Goal: Task Accomplishment & Management: Complete application form

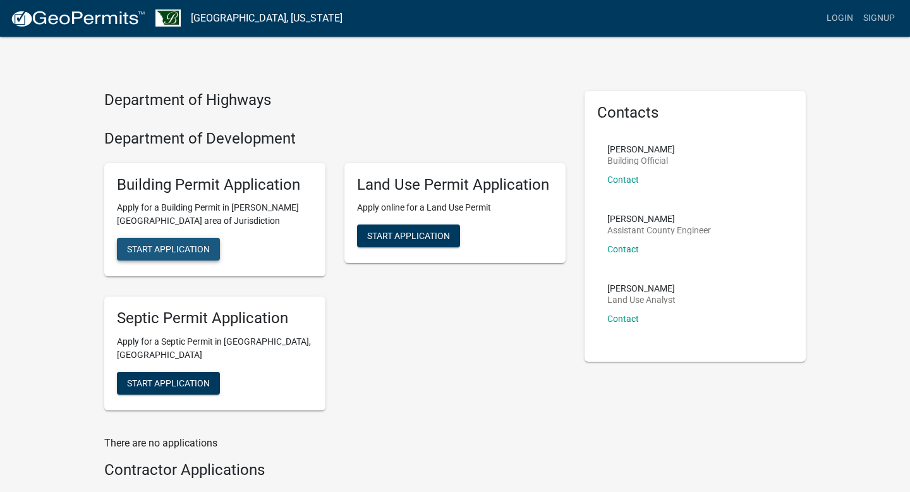
click at [150, 245] on span "Start Application" at bounding box center [168, 249] width 83 height 10
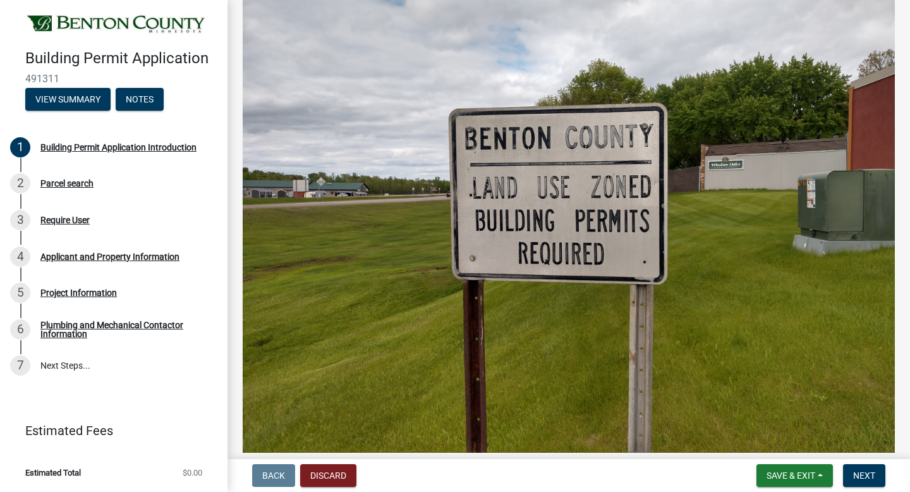
scroll to position [447, 0]
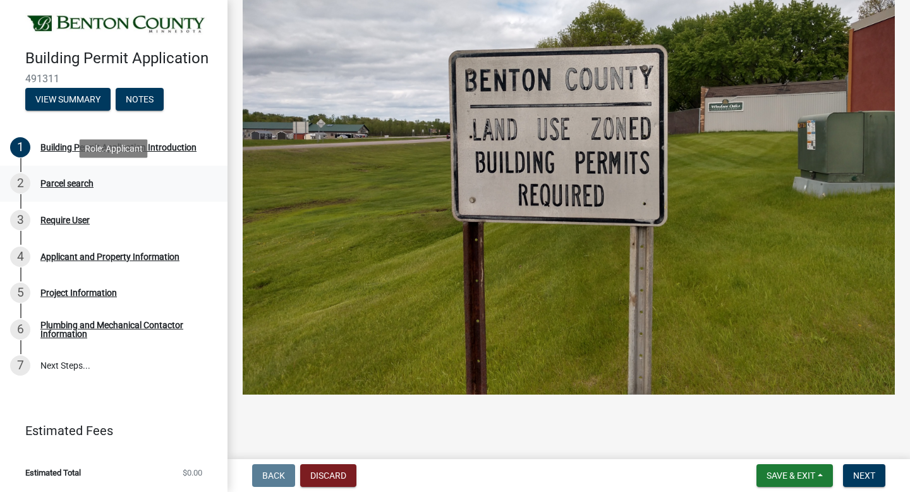
click at [65, 182] on div "Parcel search" at bounding box center [66, 183] width 53 height 9
click at [88, 329] on div "Plumbing and Mechanical Contactor Information" at bounding box center [123, 329] width 167 height 18
click at [789, 476] on span "Save & Exit" at bounding box center [790, 475] width 49 height 10
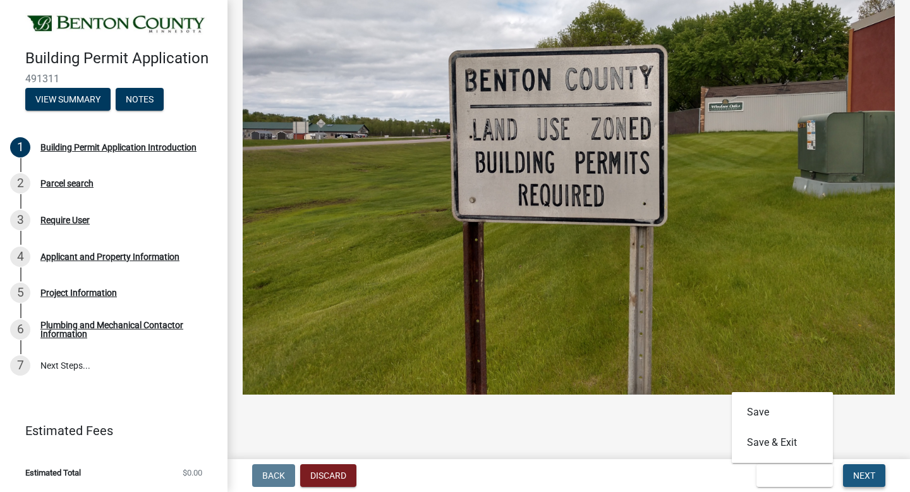
click at [867, 473] on span "Next" at bounding box center [864, 475] width 22 height 10
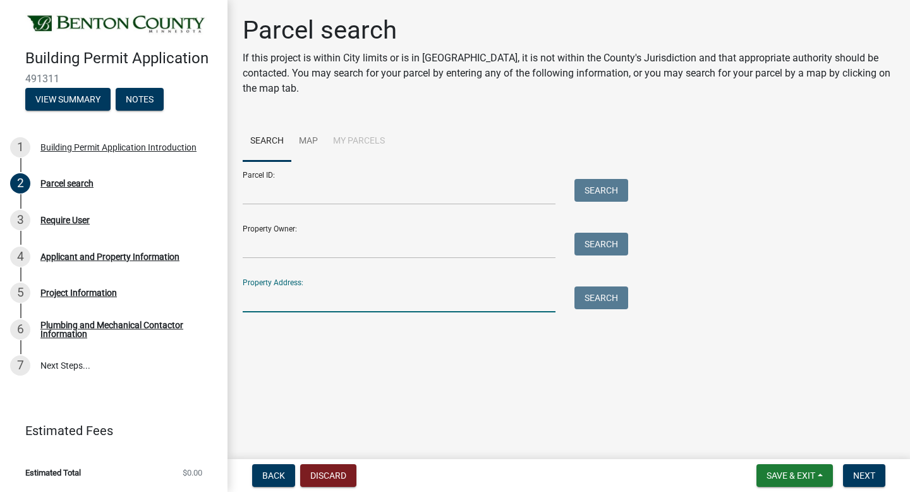
click at [275, 306] on input "Property Address:" at bounding box center [399, 299] width 313 height 26
type input "[STREET_ADDRESS]"
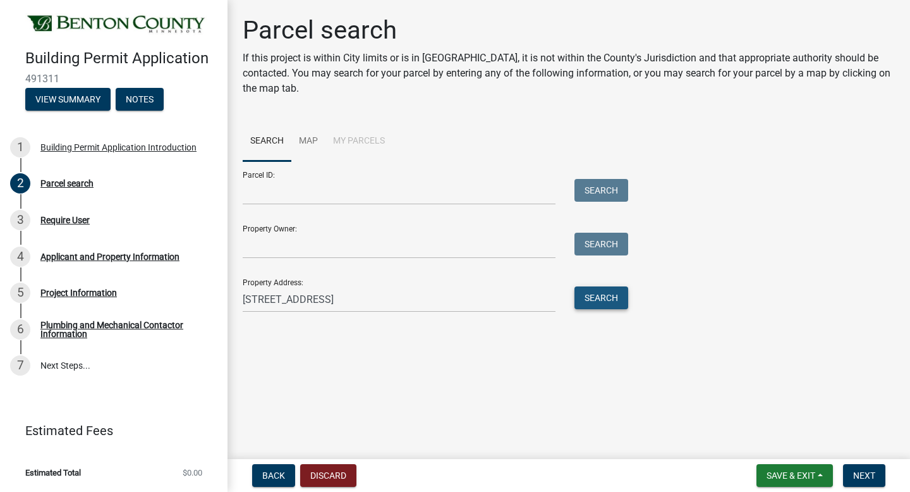
click at [588, 299] on button "Search" at bounding box center [601, 297] width 54 height 23
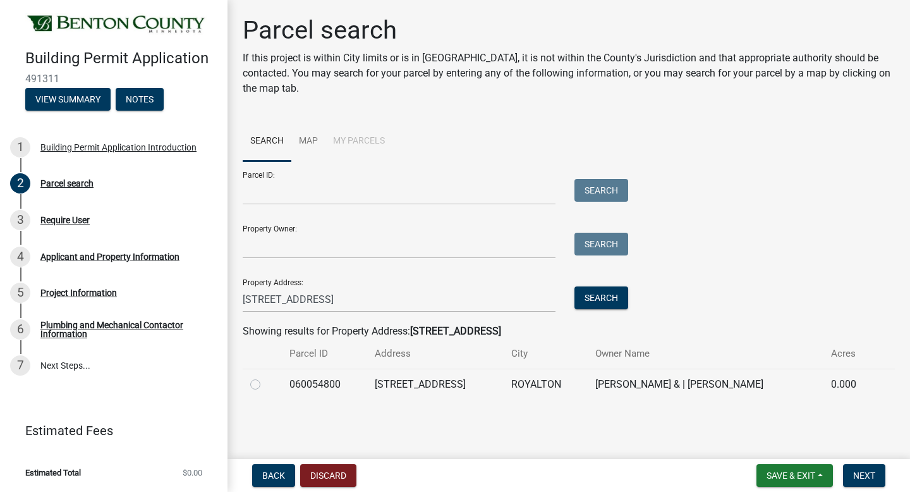
click at [265, 377] on label at bounding box center [265, 377] width 0 height 0
click at [265, 385] on input "radio" at bounding box center [269, 381] width 8 height 8
radio input "true"
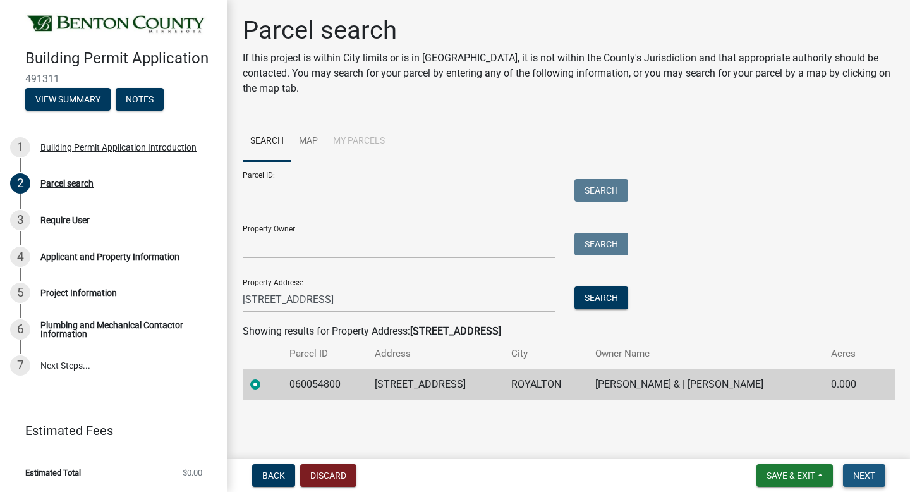
click at [867, 475] on span "Next" at bounding box center [864, 475] width 22 height 10
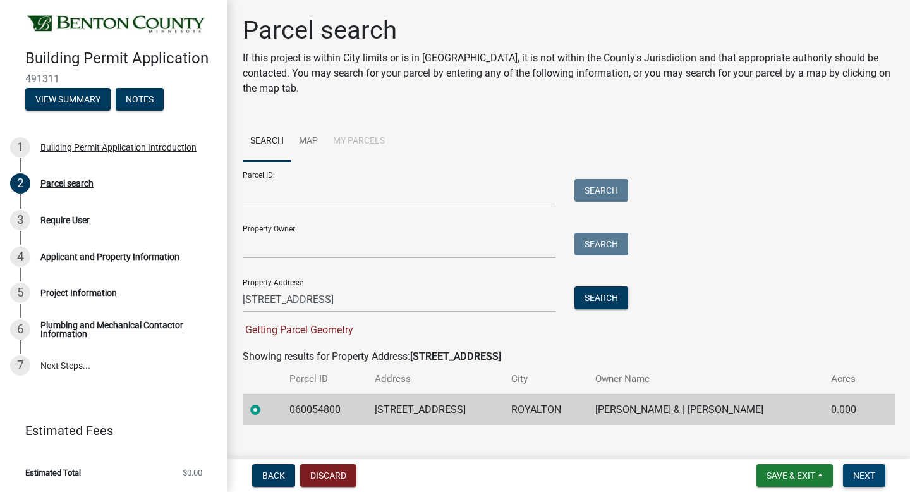
click at [862, 474] on span "Next" at bounding box center [864, 475] width 22 height 10
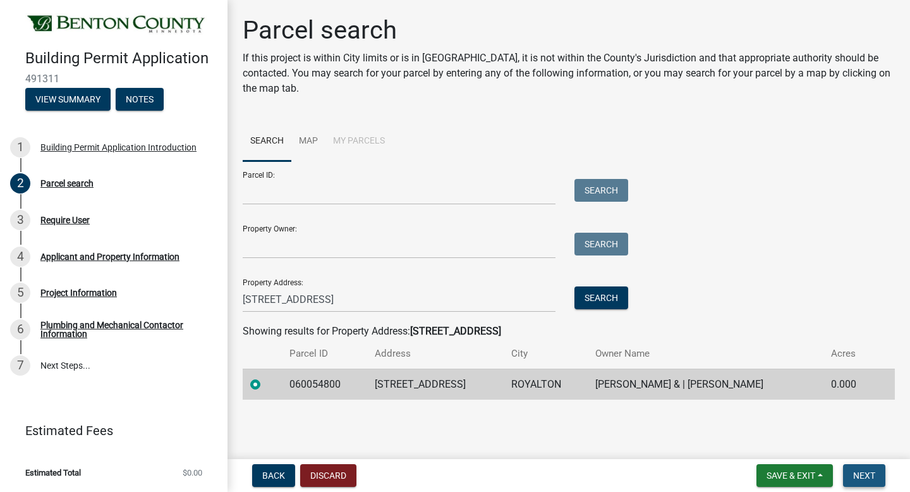
click at [866, 471] on span "Next" at bounding box center [864, 475] width 22 height 10
